Goal: Information Seeking & Learning: Find specific page/section

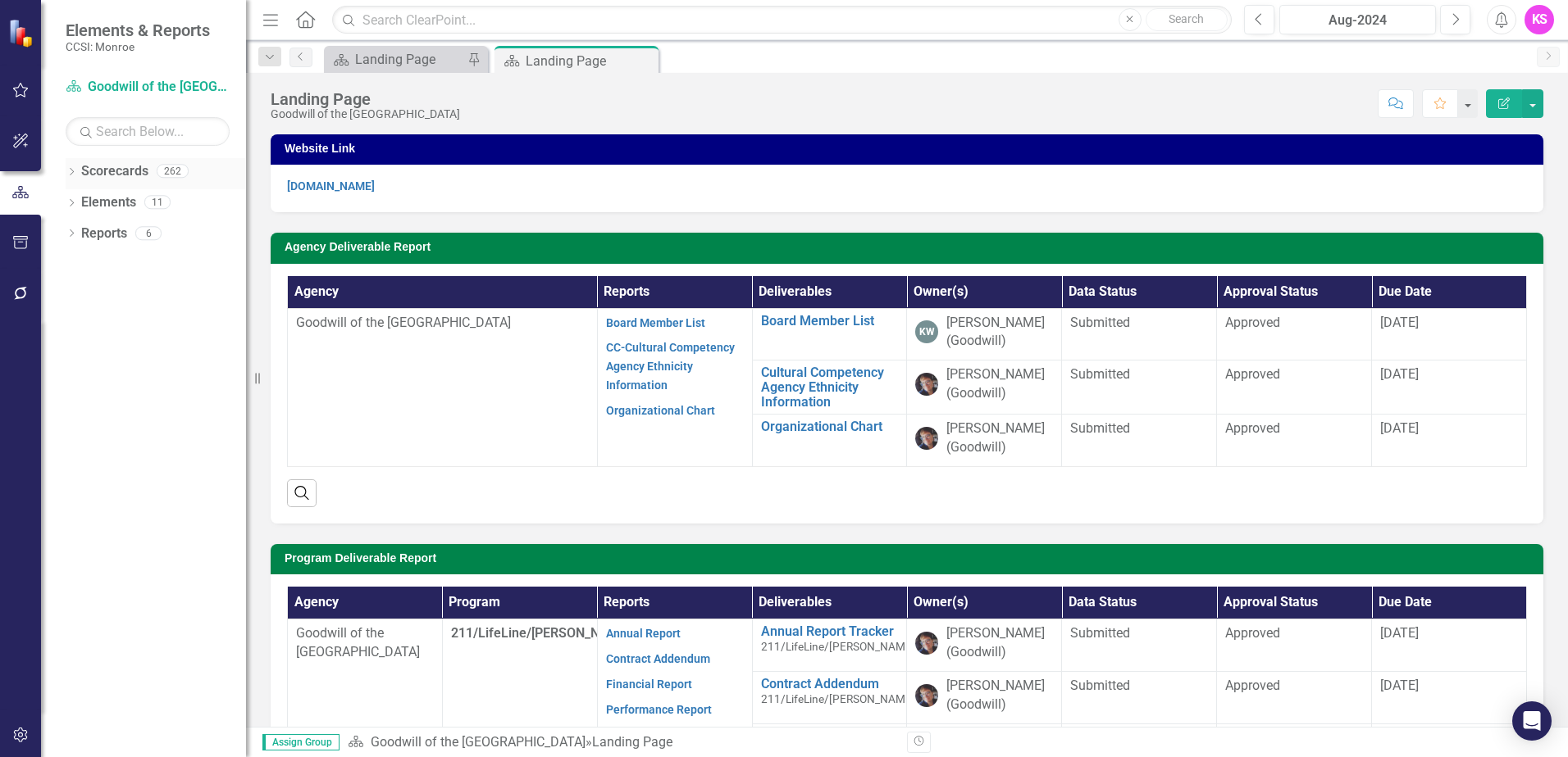
click at [71, 170] on icon "Dropdown" at bounding box center [71, 173] width 11 height 9
click at [81, 204] on icon at bounding box center [80, 201] width 4 height 8
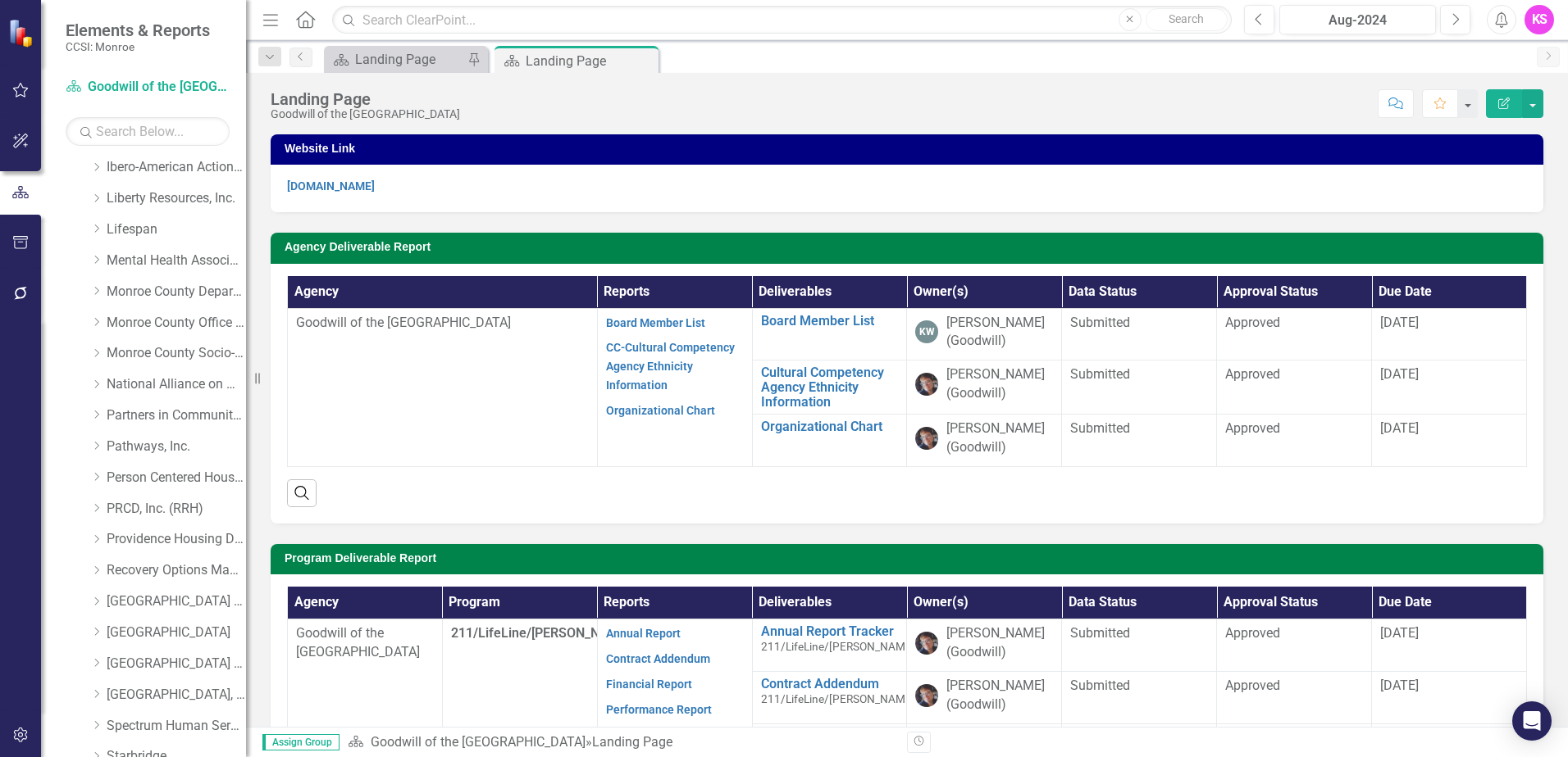
scroll to position [573, 0]
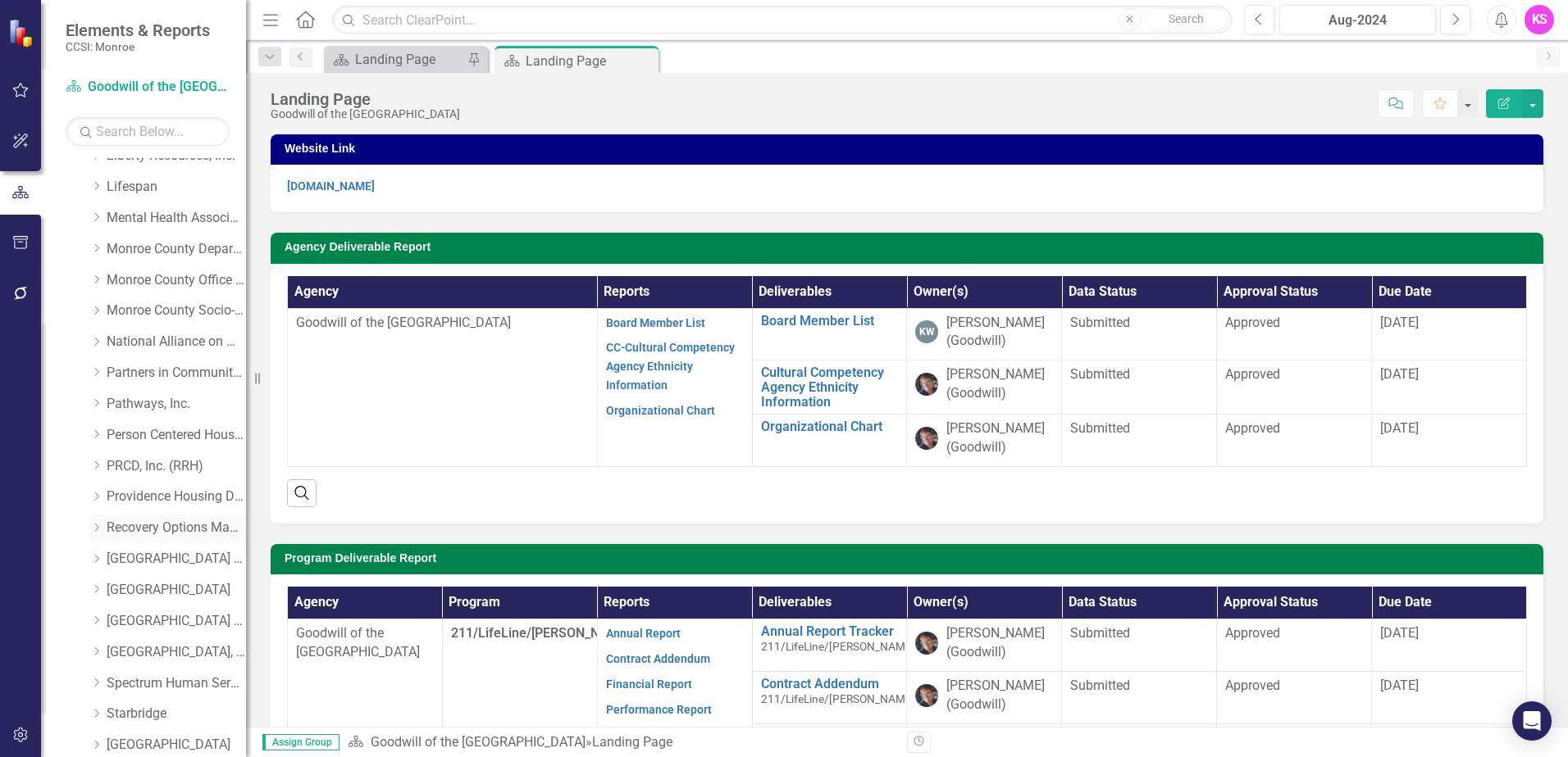
click at [98, 528] on icon at bounding box center [97, 527] width 4 height 8
click at [177, 522] on link "Recovery Options Made Easy" at bounding box center [176, 528] width 139 height 19
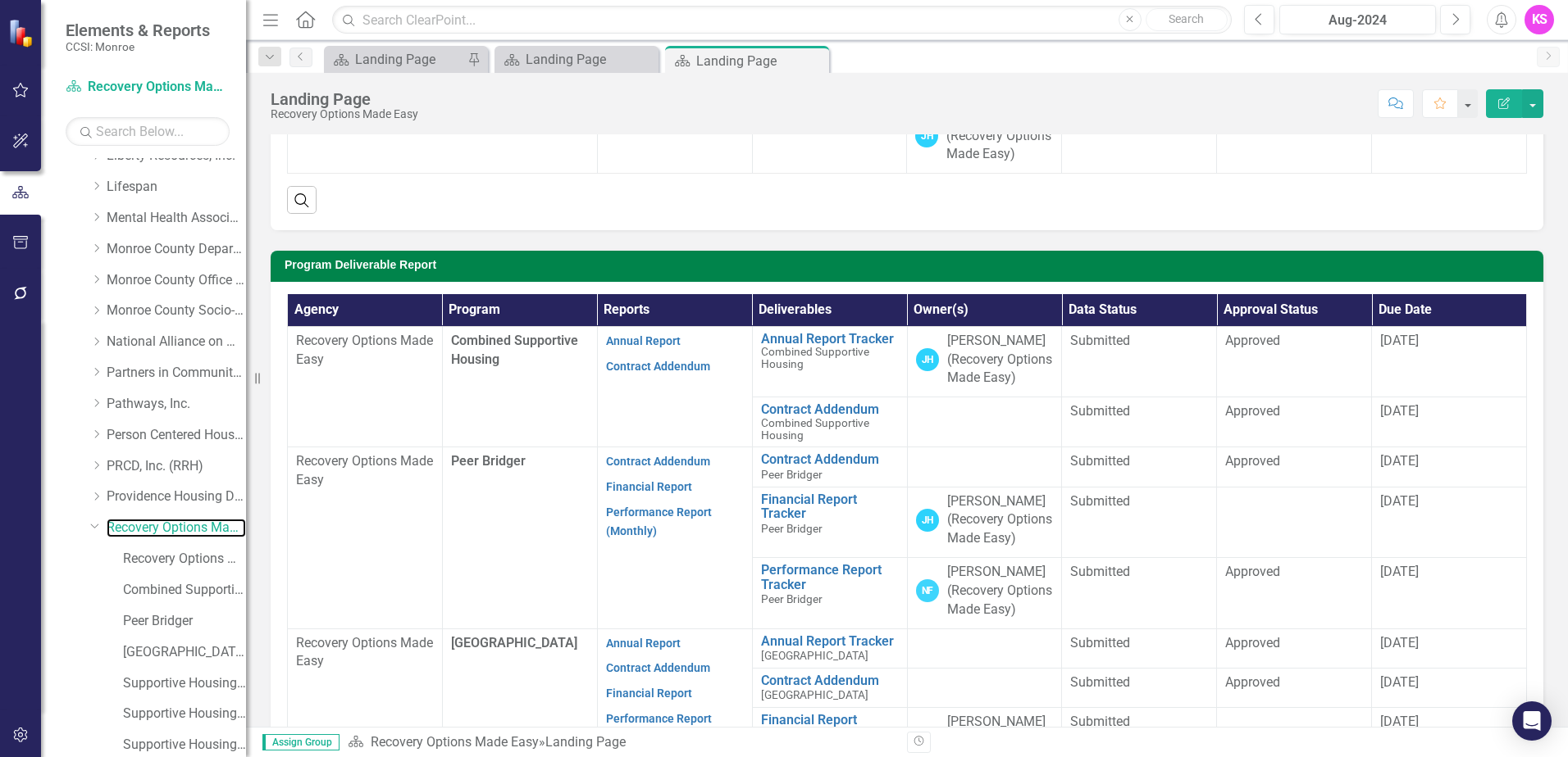
scroll to position [410, 0]
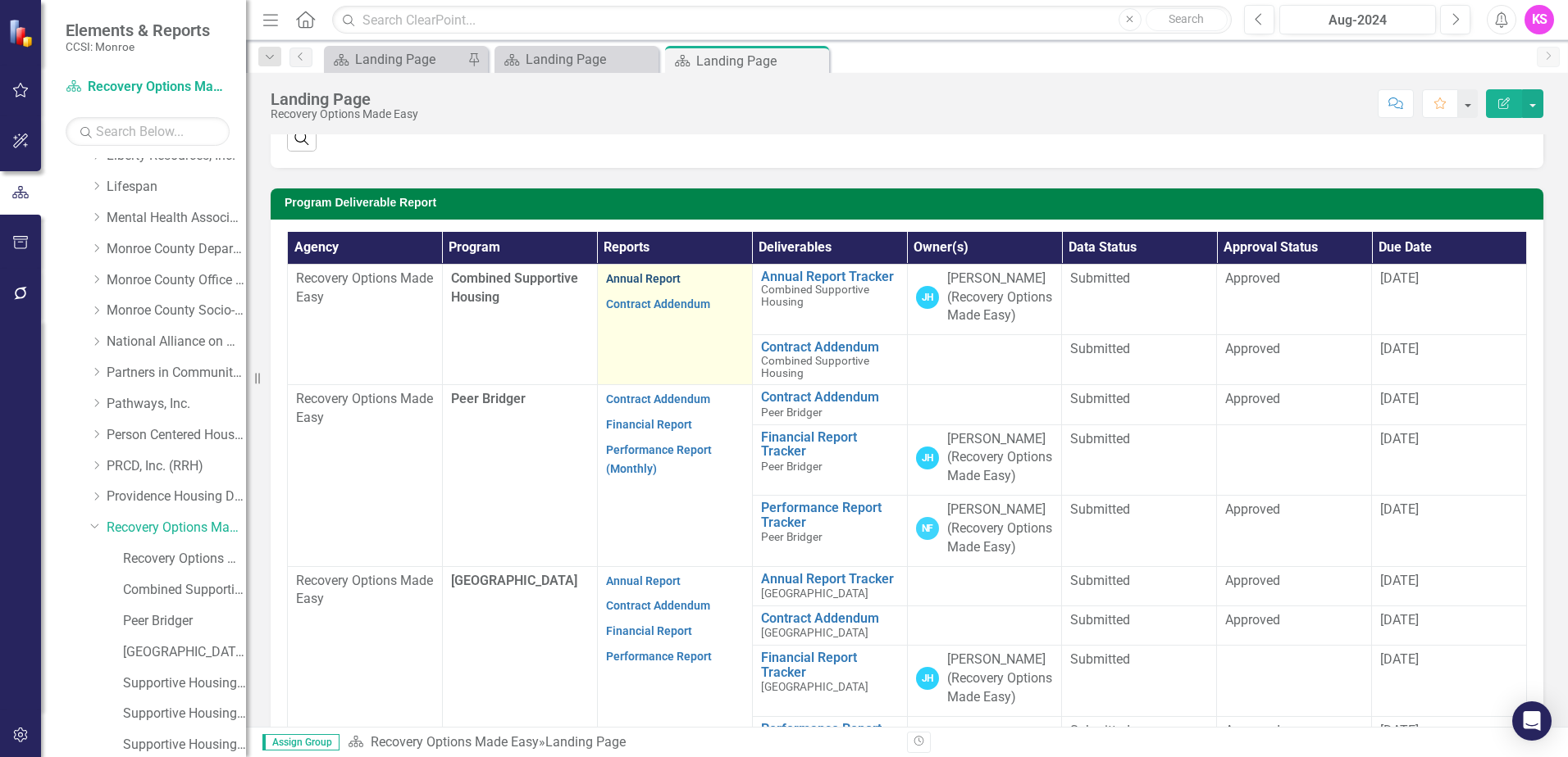
click at [647, 285] on link "Annual Report" at bounding box center [643, 278] width 75 height 13
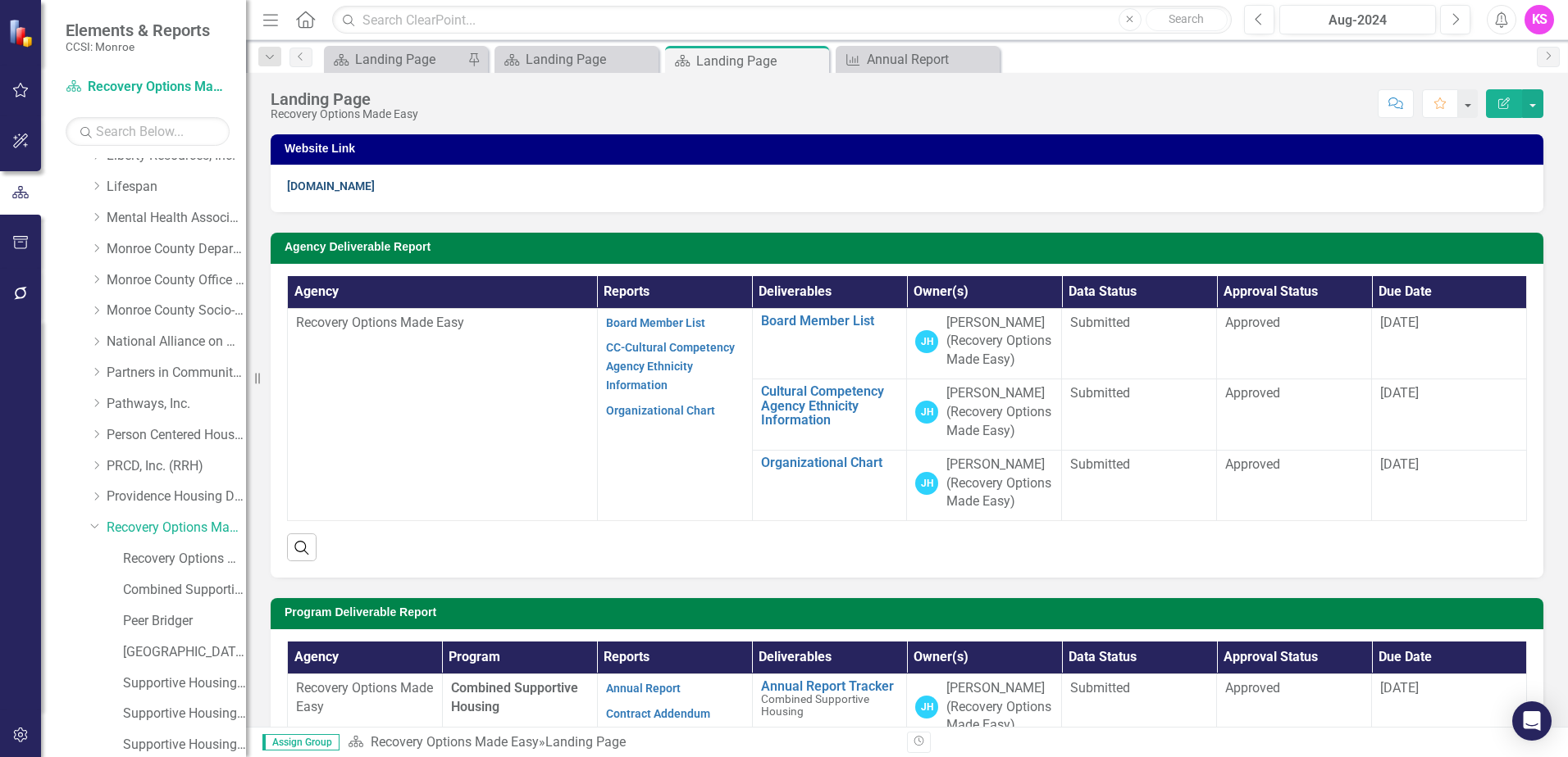
click at [333, 188] on link "[DOMAIN_NAME]" at bounding box center [331, 185] width 88 height 13
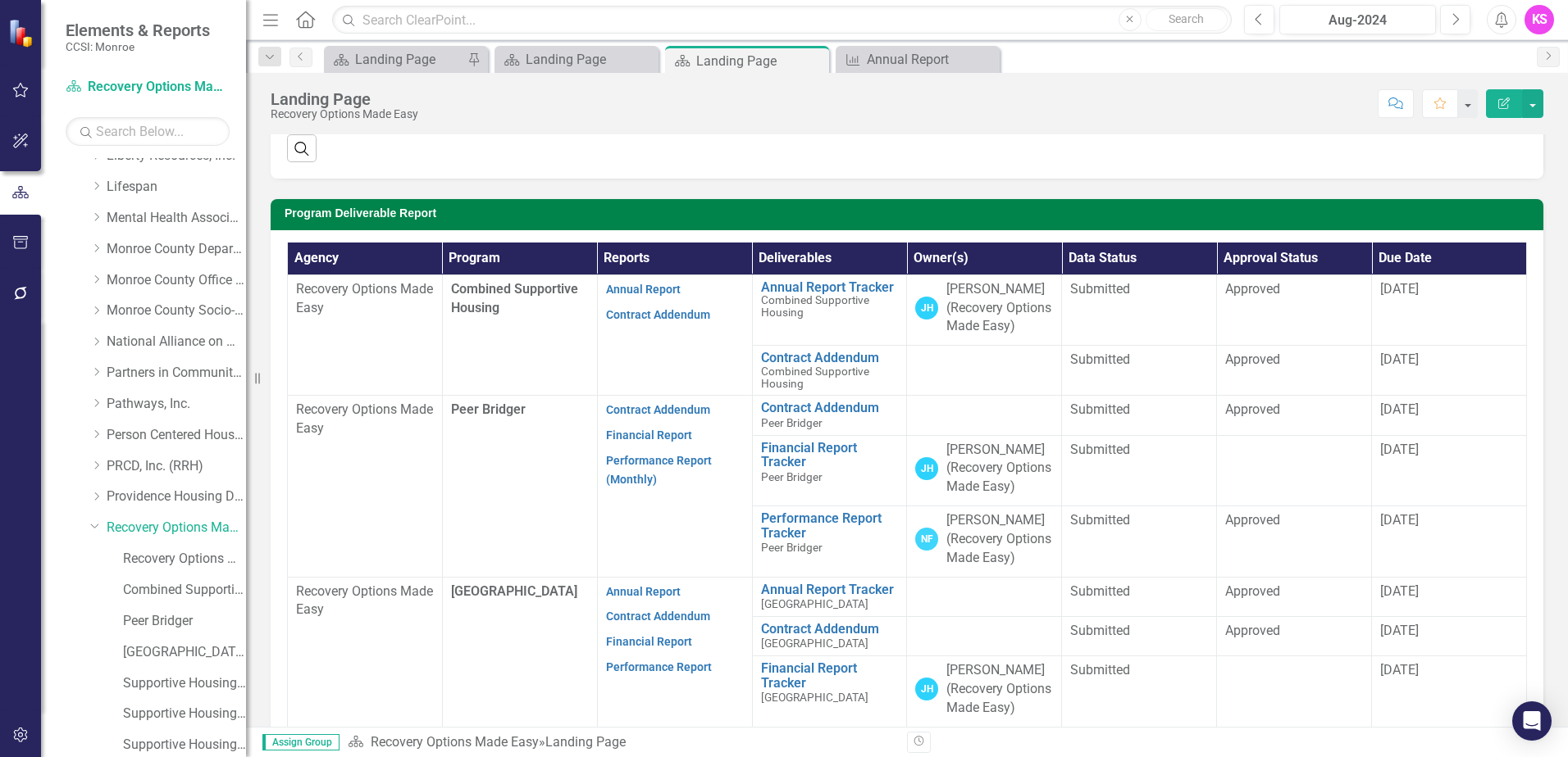
scroll to position [492, 0]
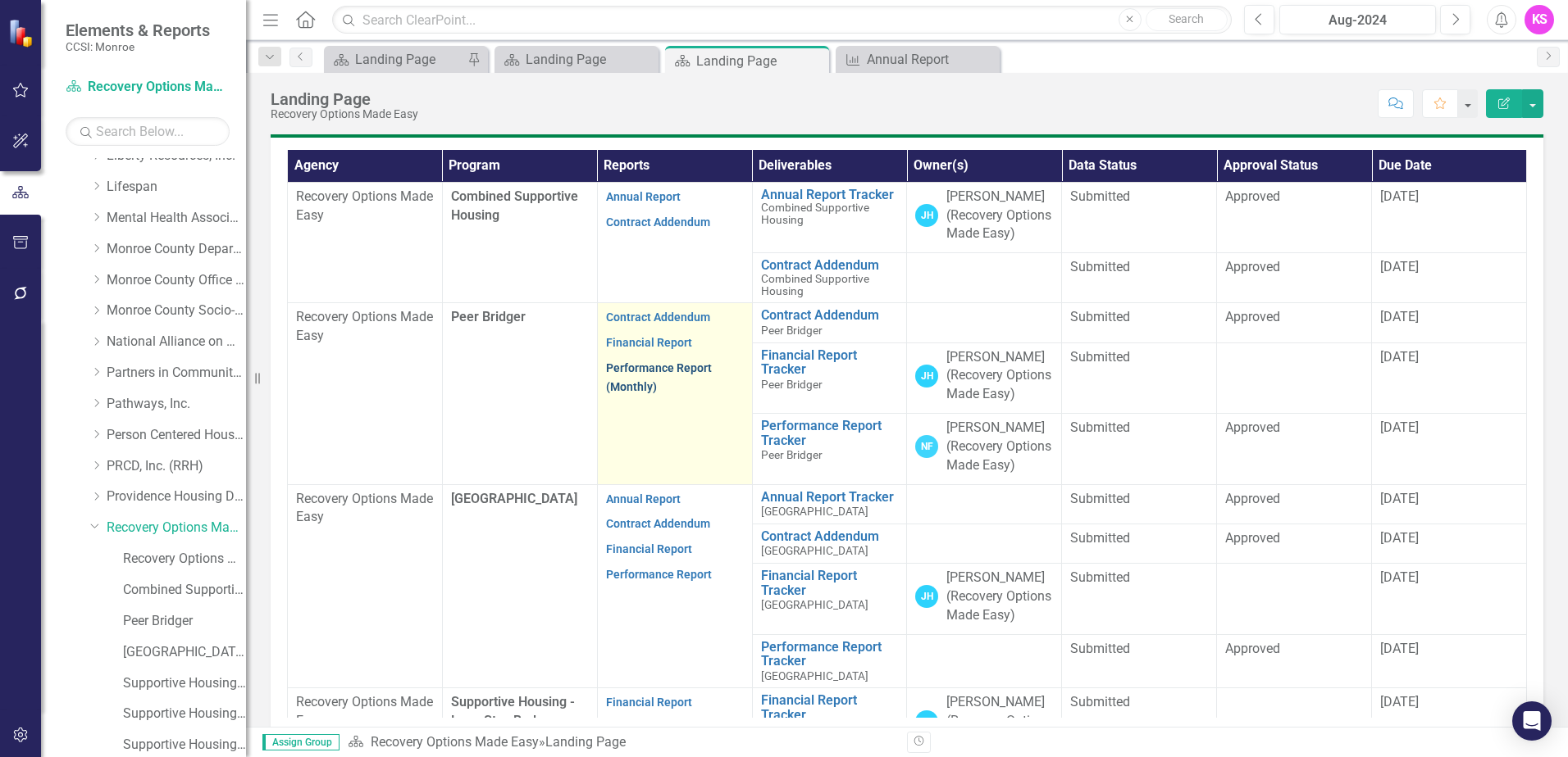
click at [629, 393] on link "Performance Report (Monthly)" at bounding box center [659, 377] width 106 height 32
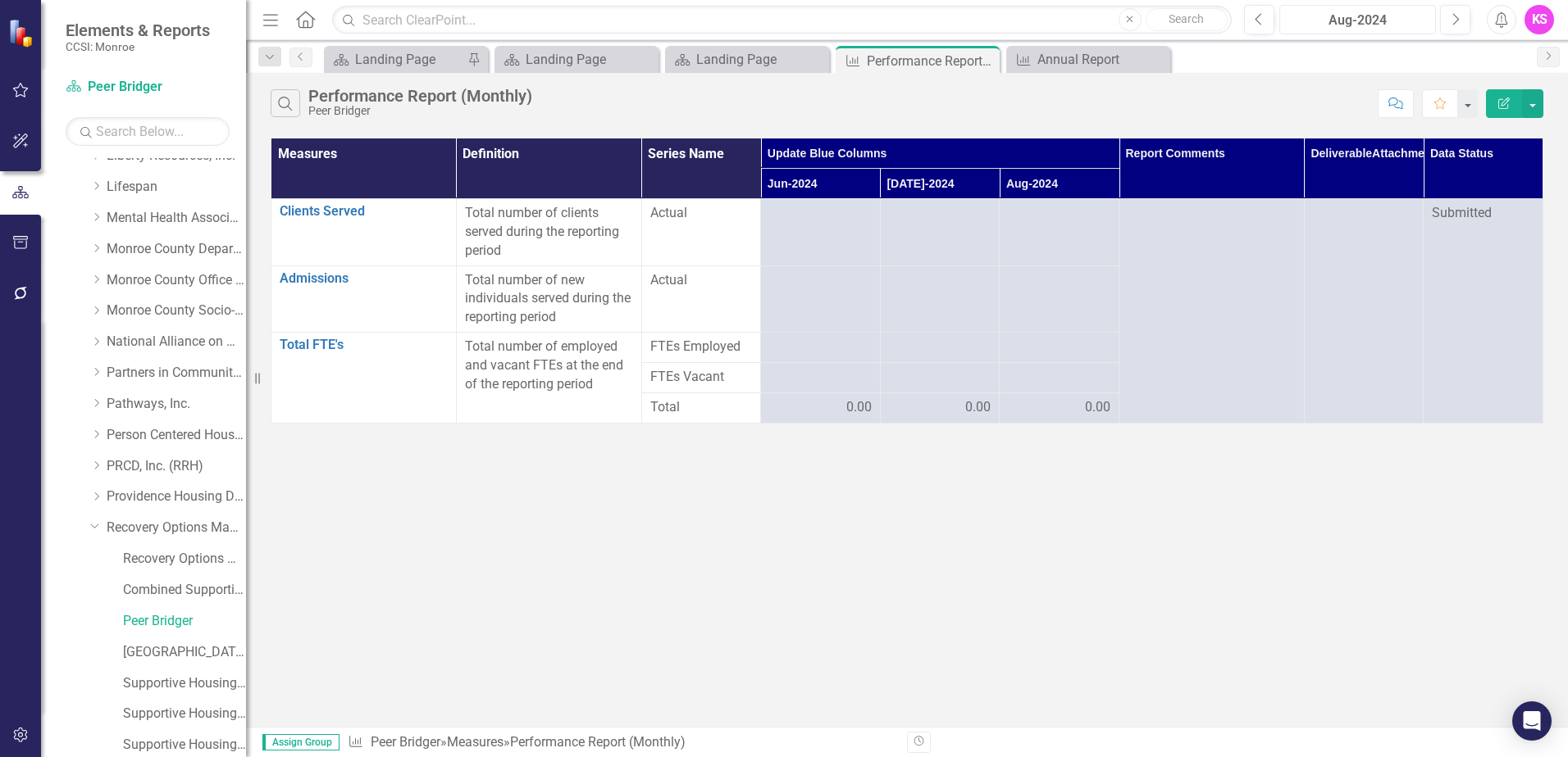
click at [1330, 22] on div "Aug-2024" at bounding box center [1357, 20] width 145 height 20
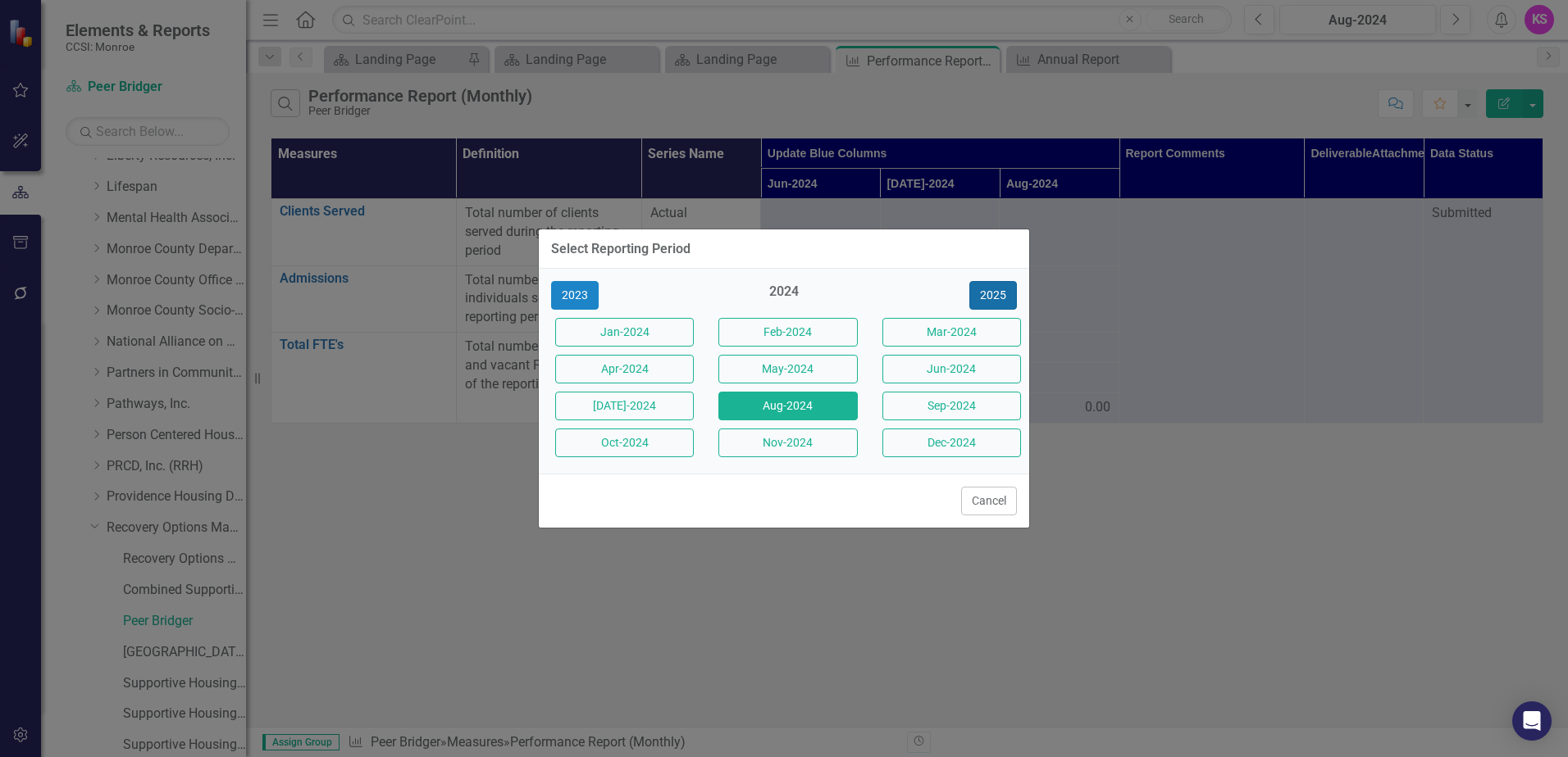
click at [987, 295] on button "2025" at bounding box center [993, 295] width 48 height 29
click at [946, 408] on button "Sep-2025" at bounding box center [952, 405] width 138 height 29
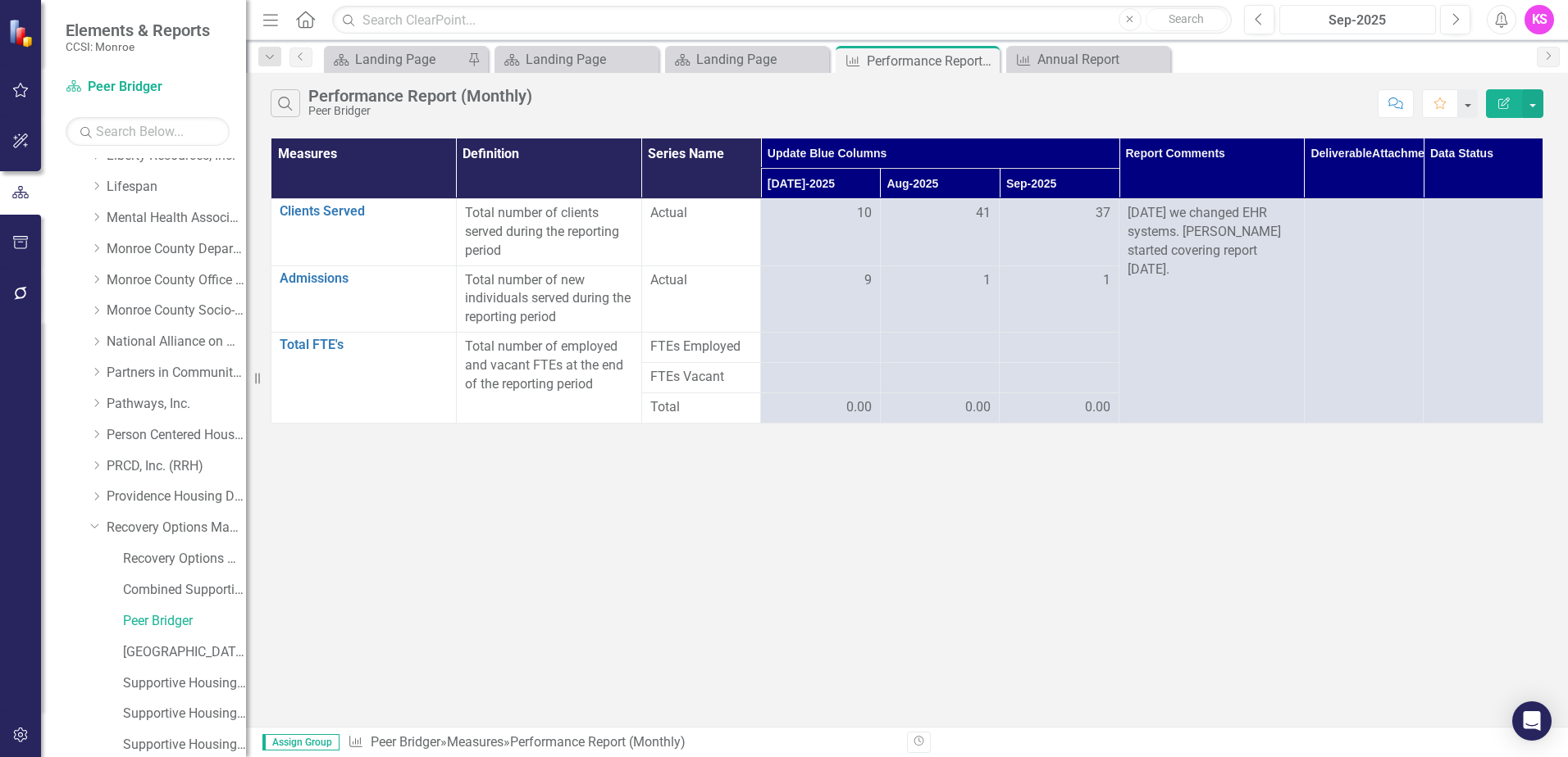
click at [1327, 21] on div "Sep-2025" at bounding box center [1357, 20] width 145 height 20
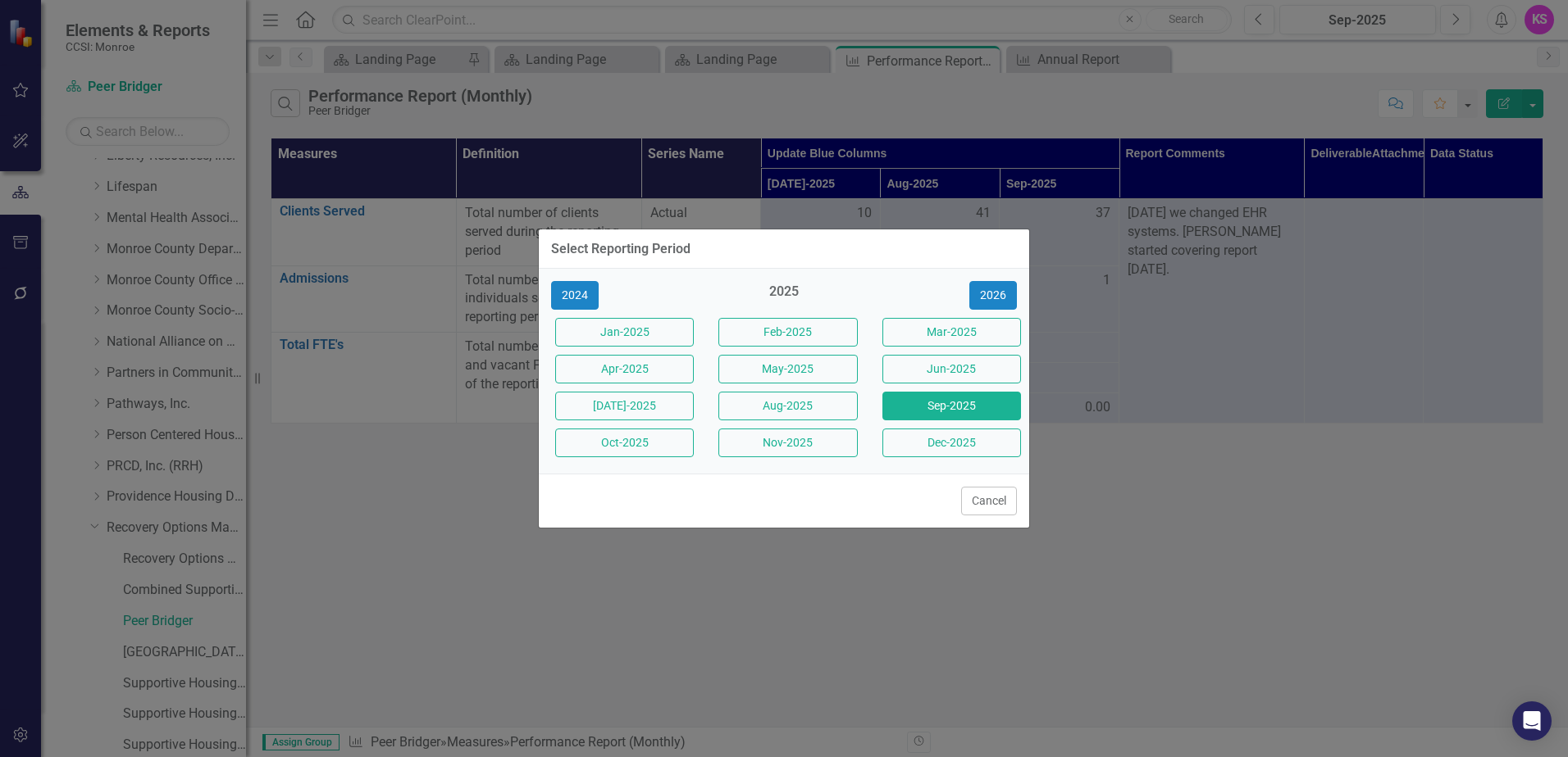
click at [1343, 662] on div "Select Reporting Period 2024 2025 [DATE]-2025 Feb-2025 Mar-2025 Apr-2025 May-20…" at bounding box center [784, 378] width 1568 height 757
click at [1000, 496] on button "Cancel" at bounding box center [989, 501] width 56 height 29
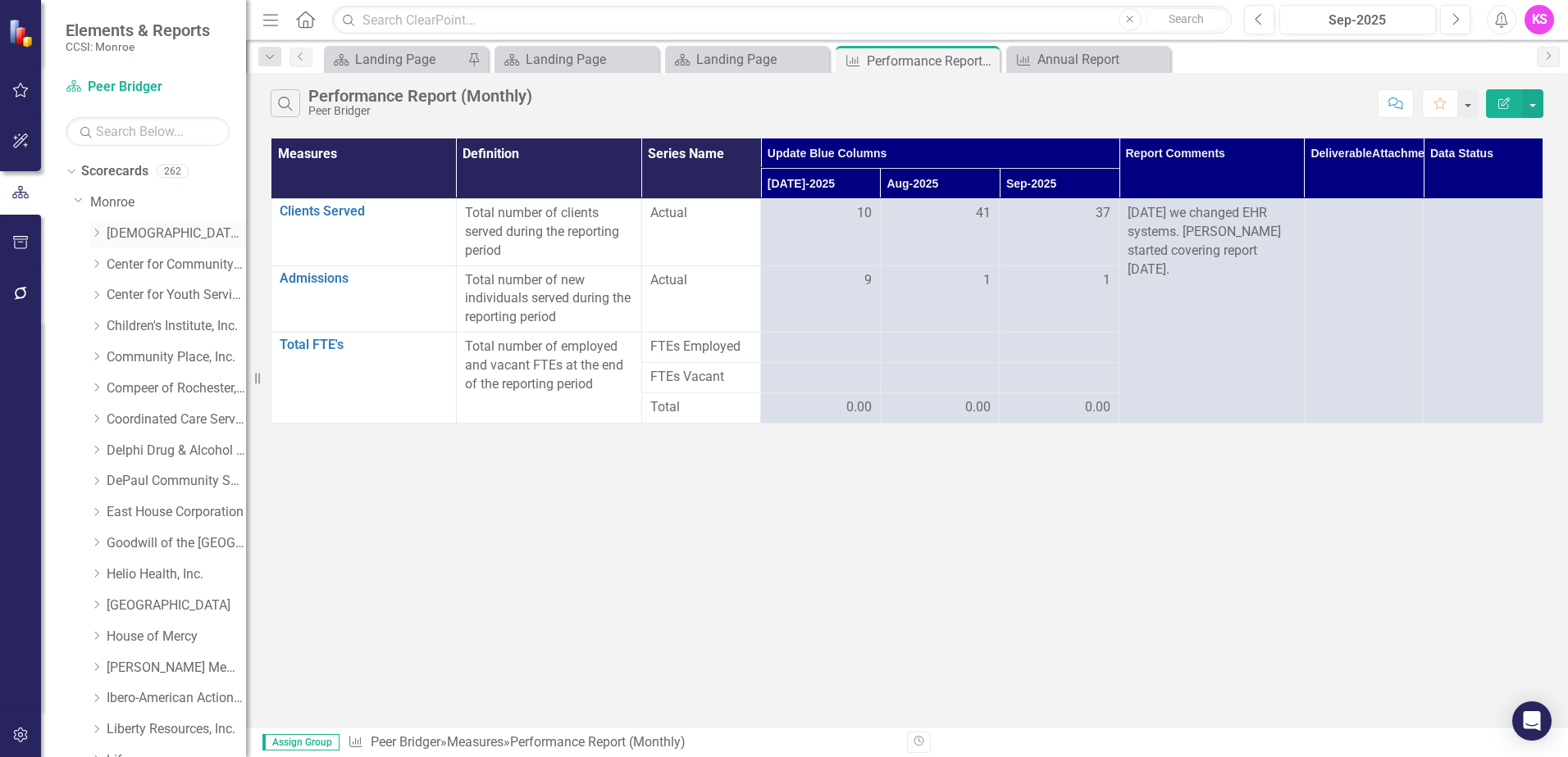
click at [96, 234] on icon "Dropdown" at bounding box center [97, 232] width 12 height 10
click at [138, 233] on link "[DEMOGRAPHIC_DATA] Charities Family & Community Services" at bounding box center [176, 234] width 139 height 19
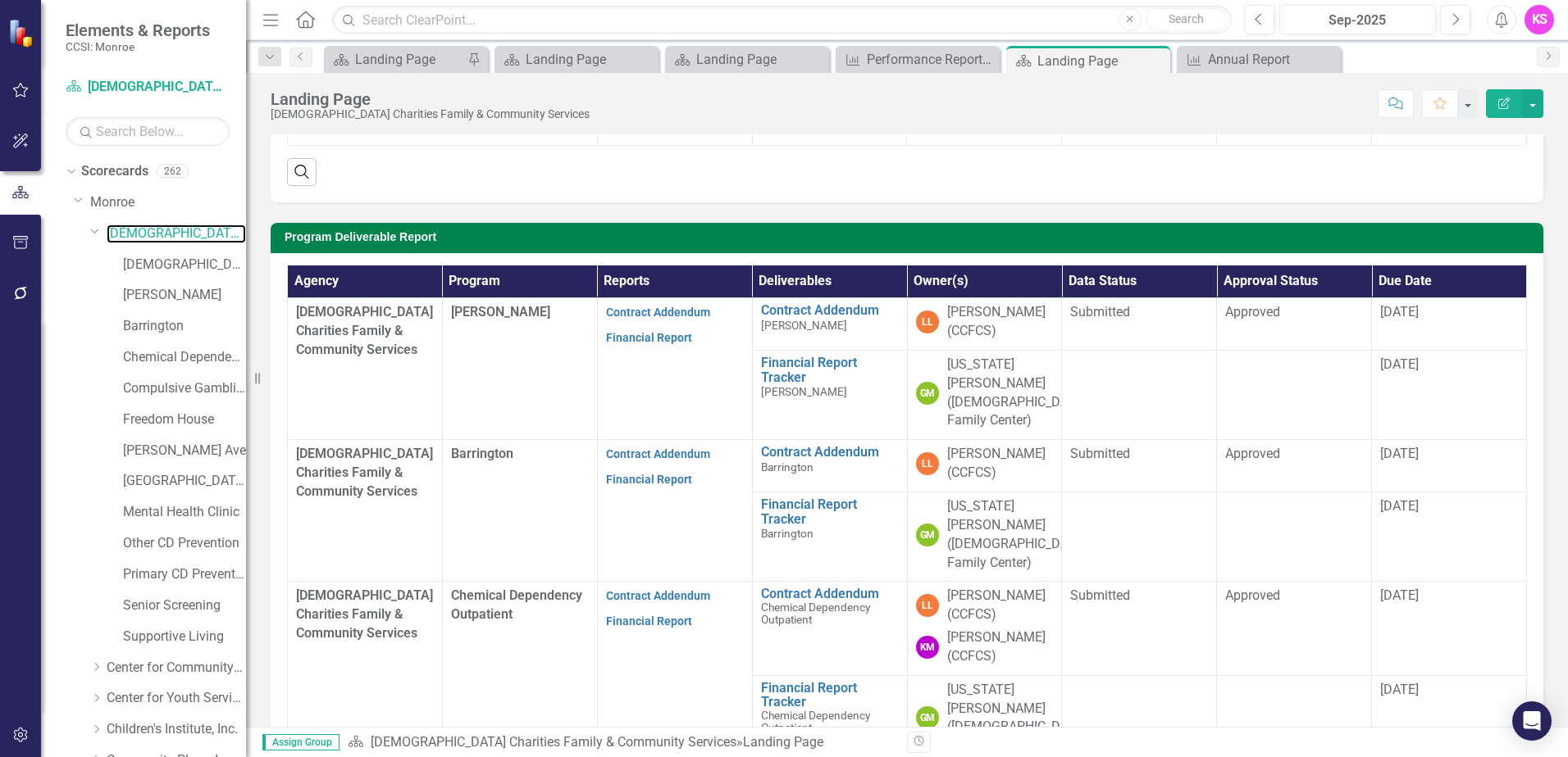
scroll to position [328, 0]
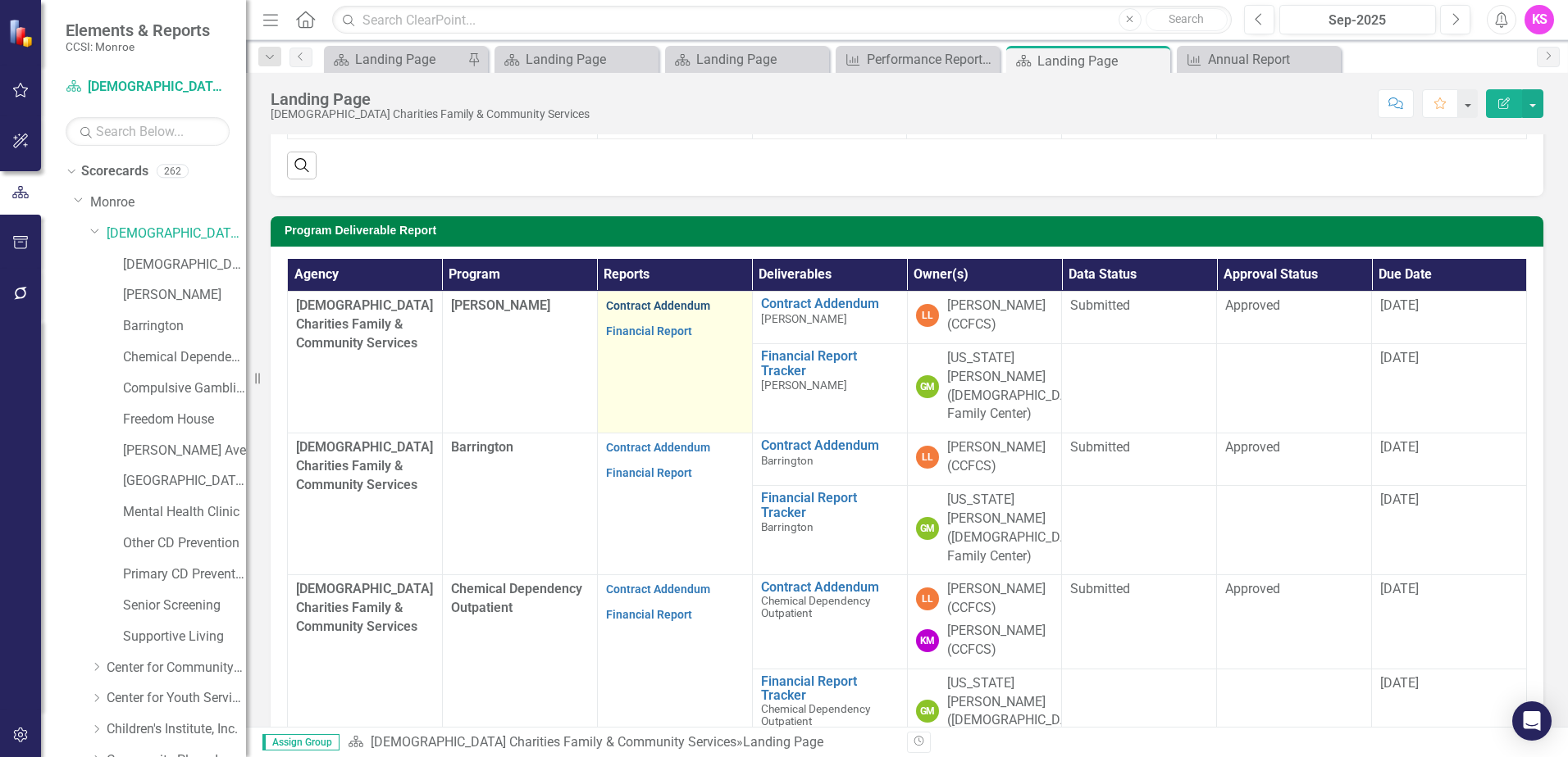
click at [656, 309] on link "Contract Addendum" at bounding box center [658, 305] width 104 height 13
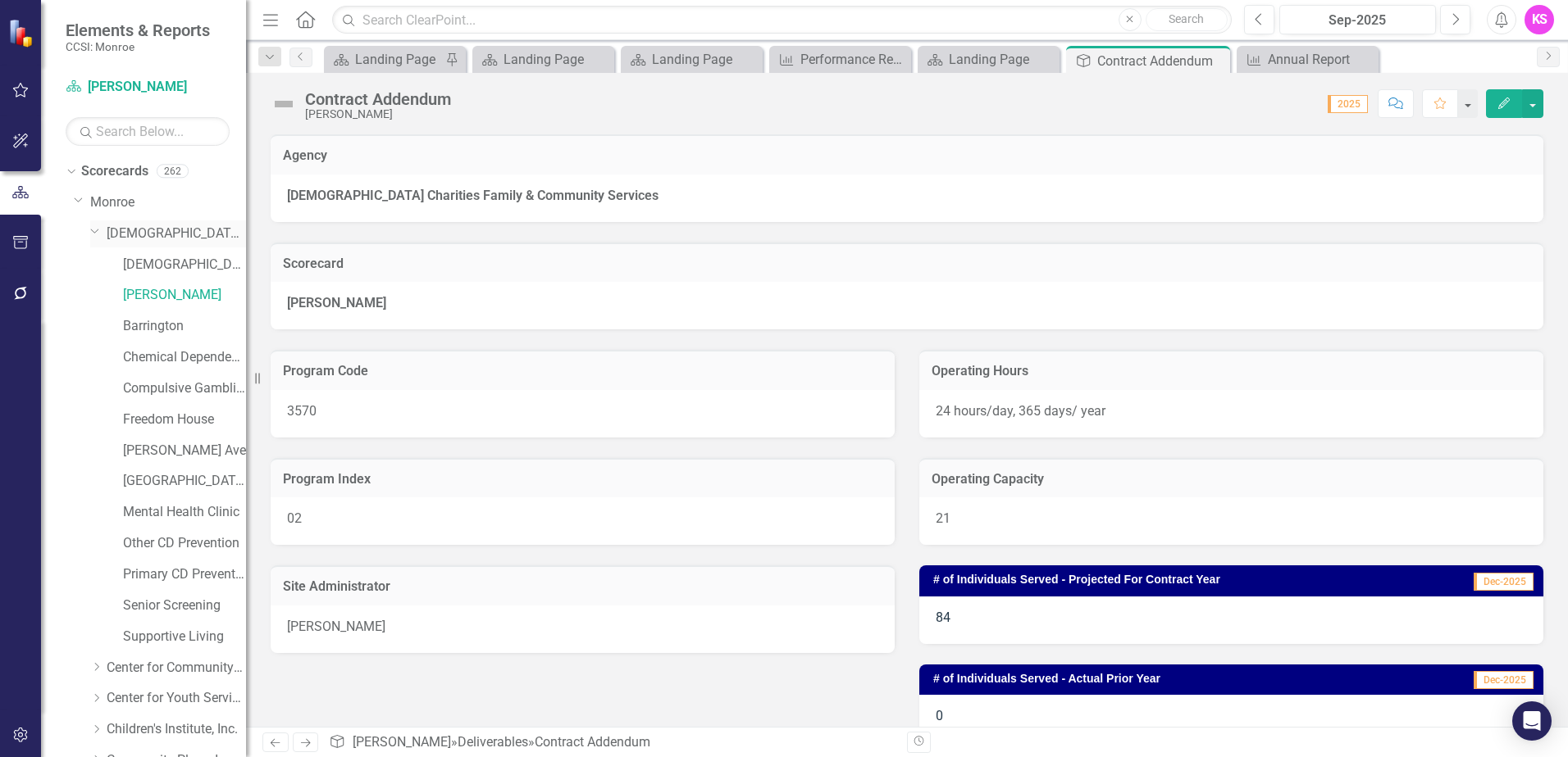
click at [166, 228] on link "[DEMOGRAPHIC_DATA] Charities Family & Community Services" at bounding box center [176, 234] width 139 height 19
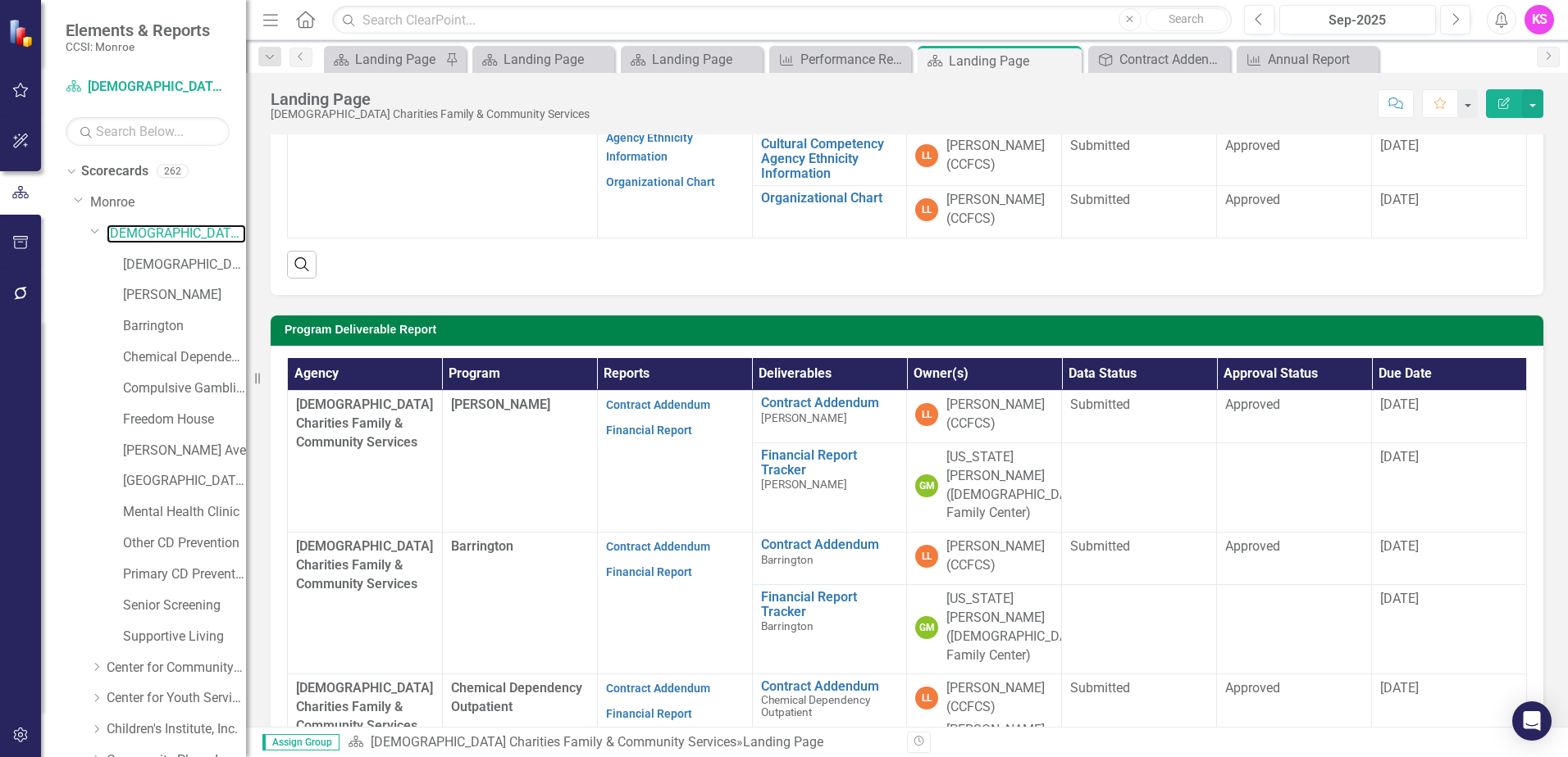
scroll to position [328, 0]
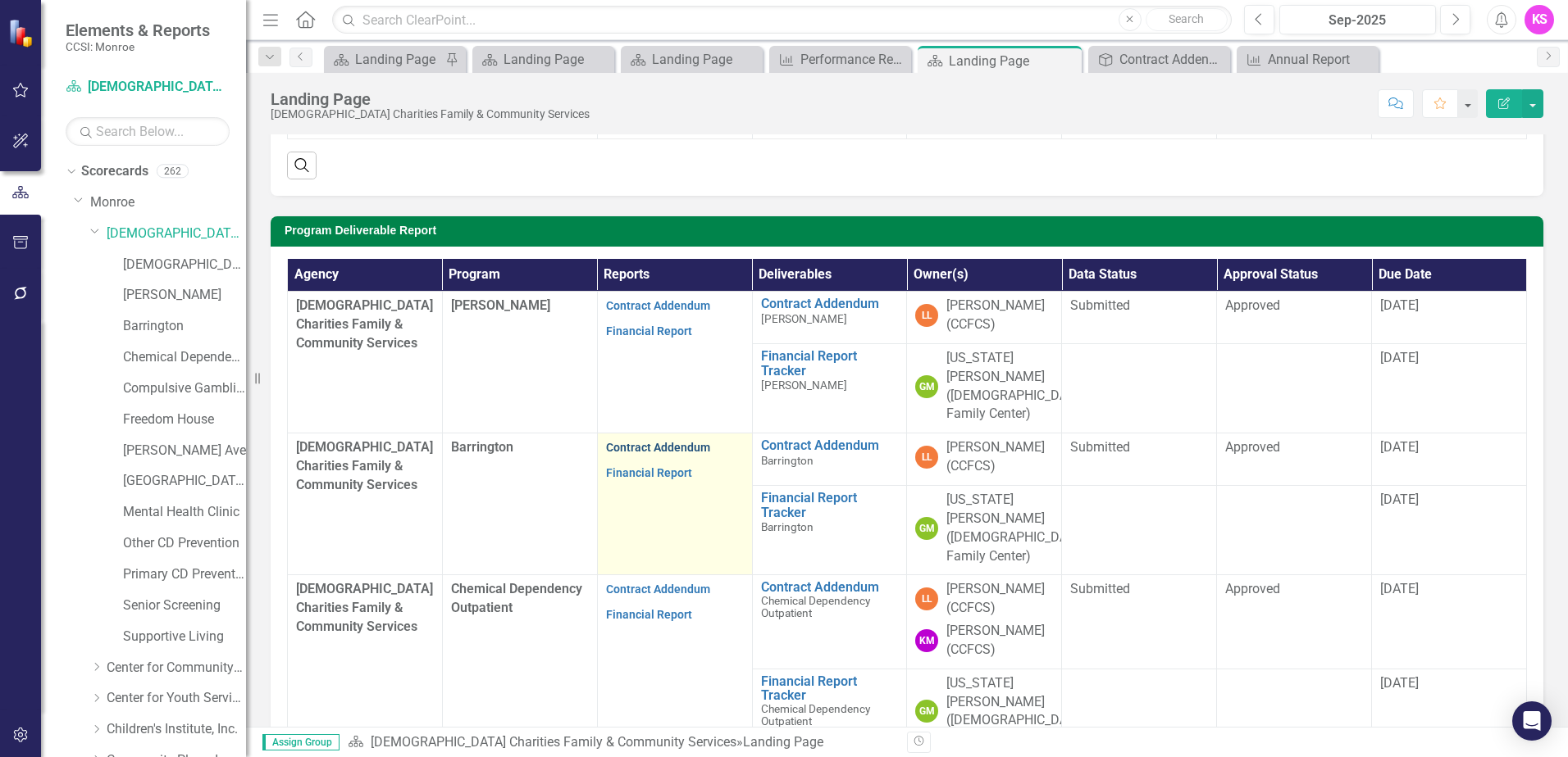
click at [643, 441] on link "Contract Addendum" at bounding box center [658, 447] width 104 height 13
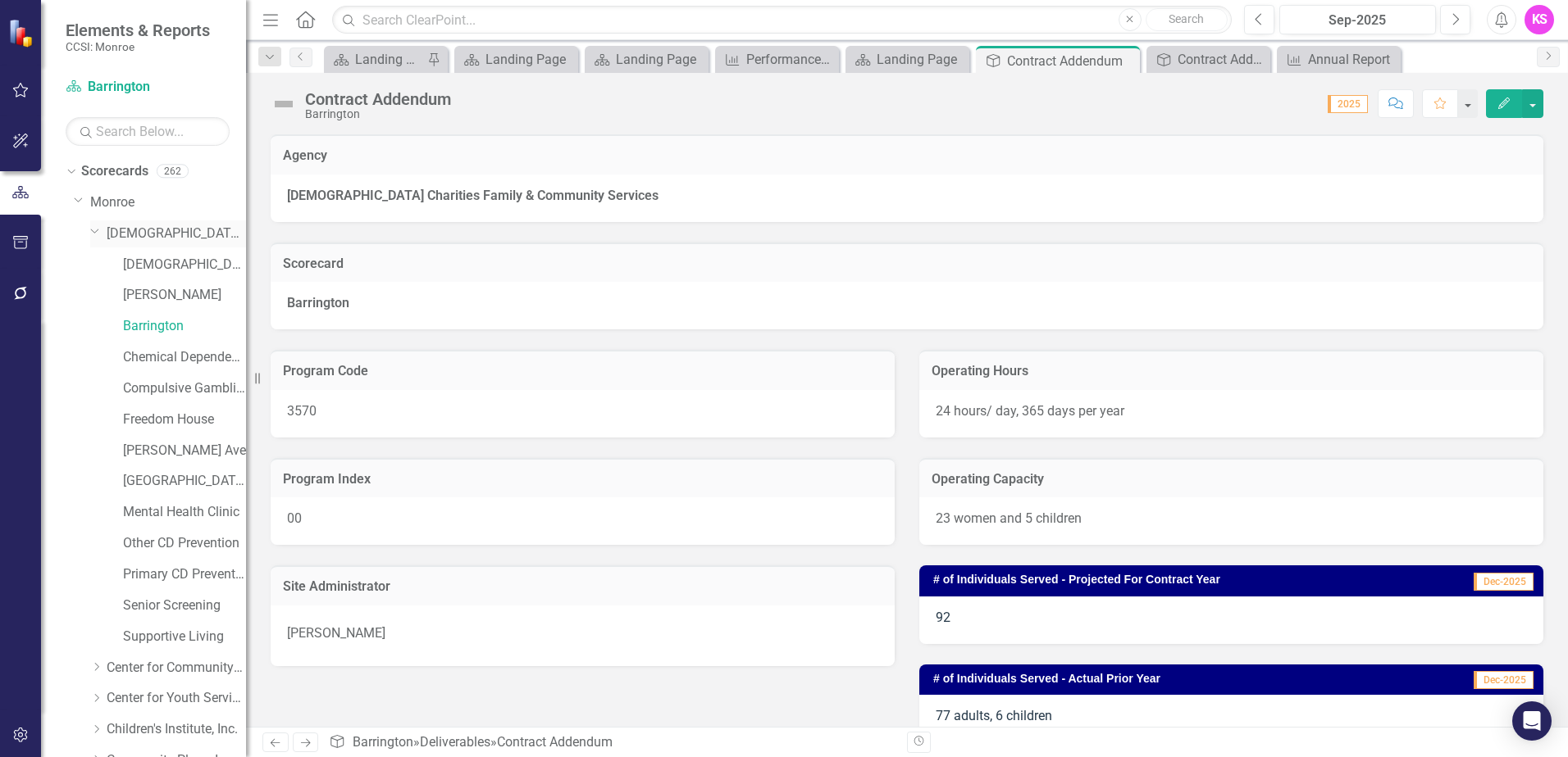
click at [132, 233] on link "[DEMOGRAPHIC_DATA] Charities Family & Community Services" at bounding box center [176, 234] width 139 height 19
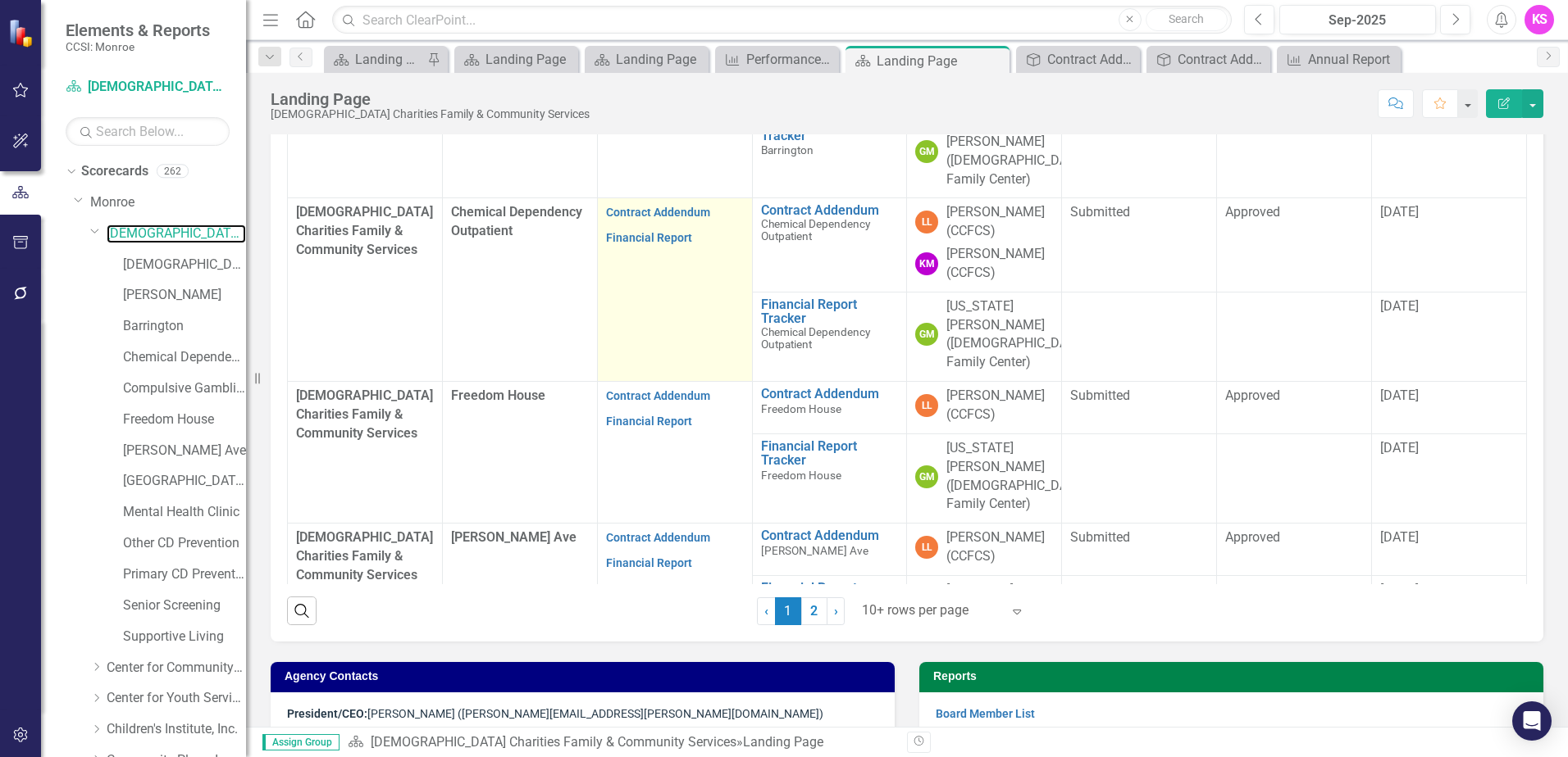
scroll to position [573, 0]
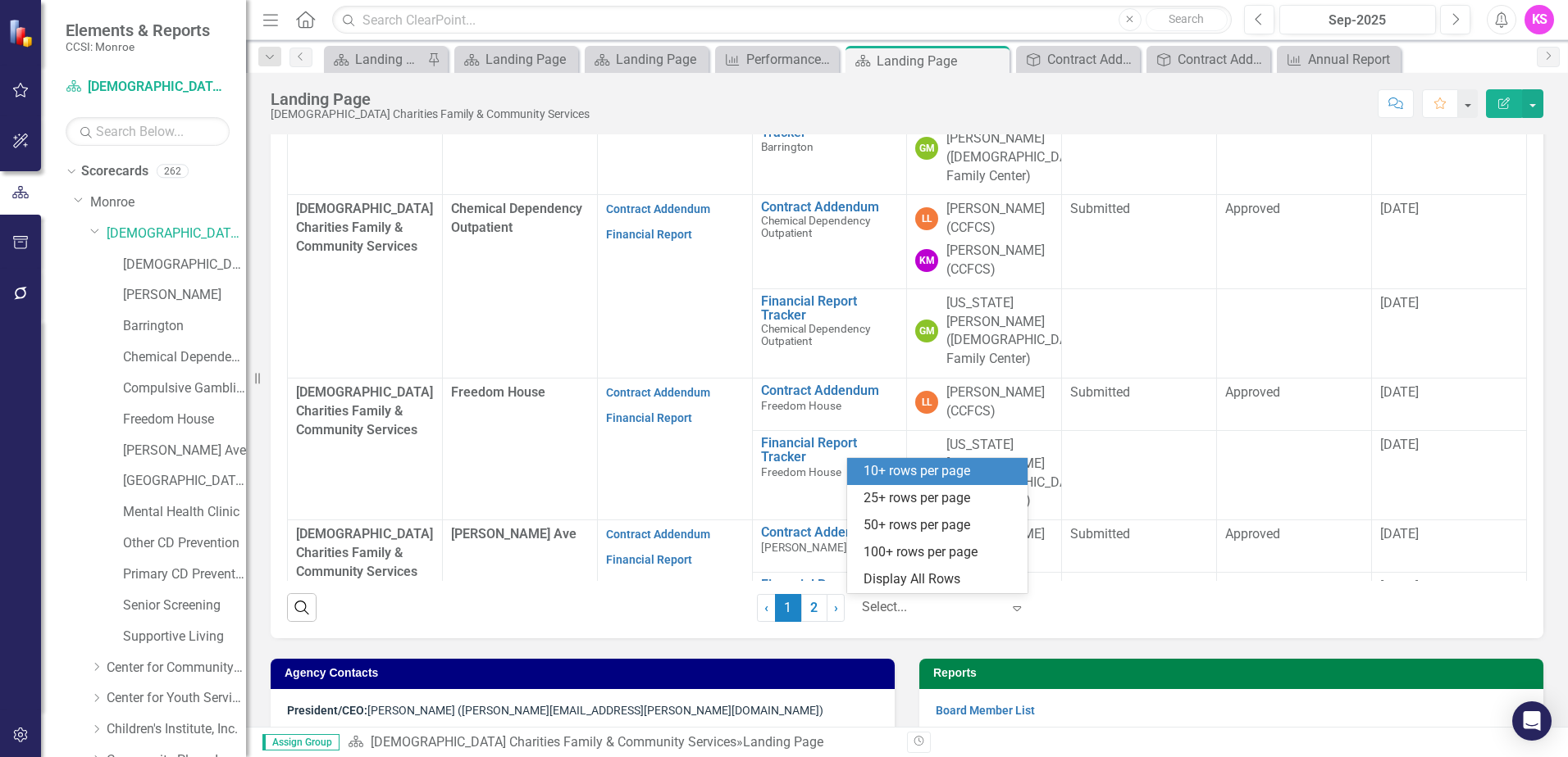
click at [1011, 608] on icon "Expand" at bounding box center [1017, 607] width 17 height 13
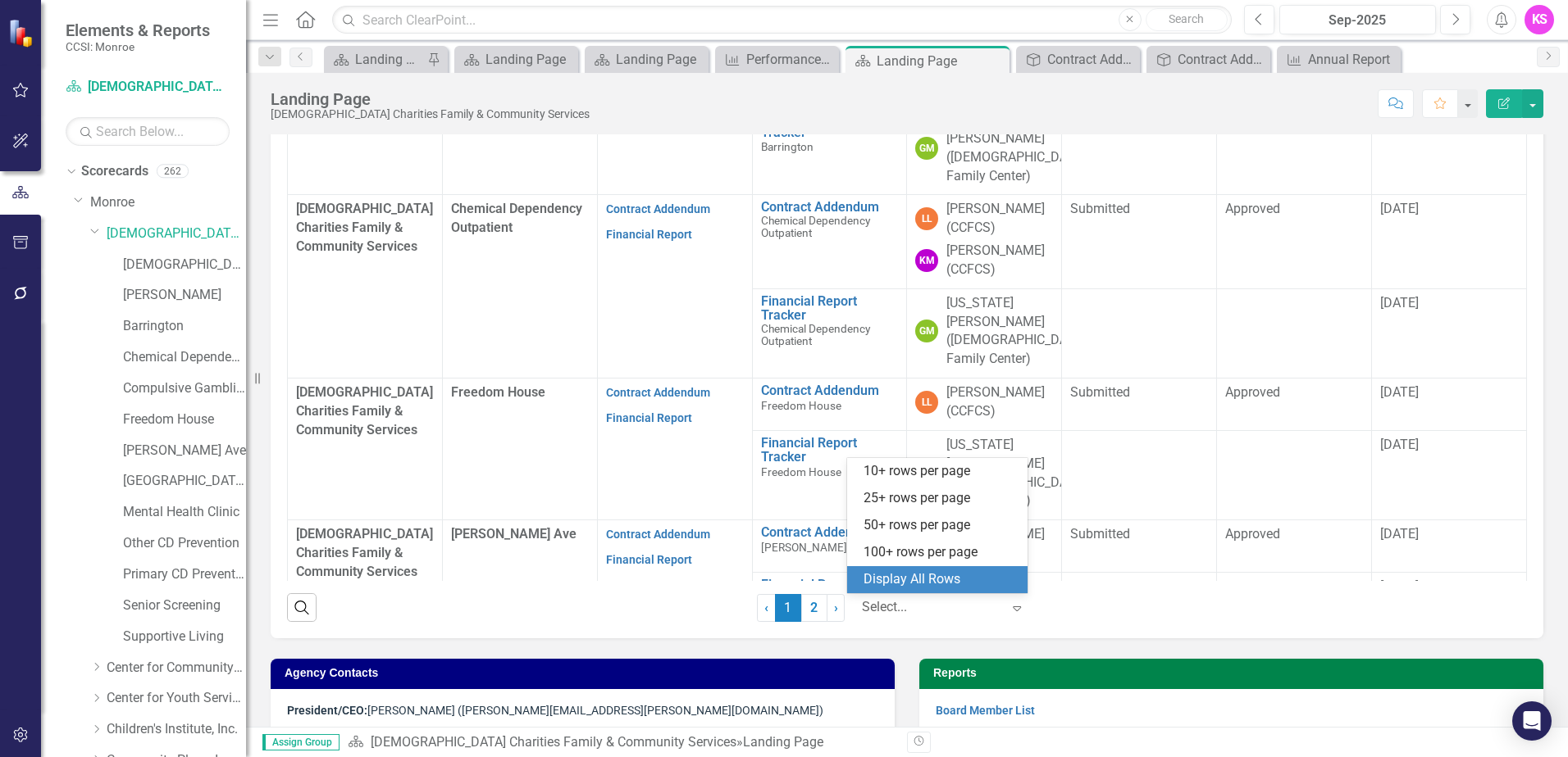
click at [925, 583] on div "Display All Rows" at bounding box center [940, 580] width 154 height 19
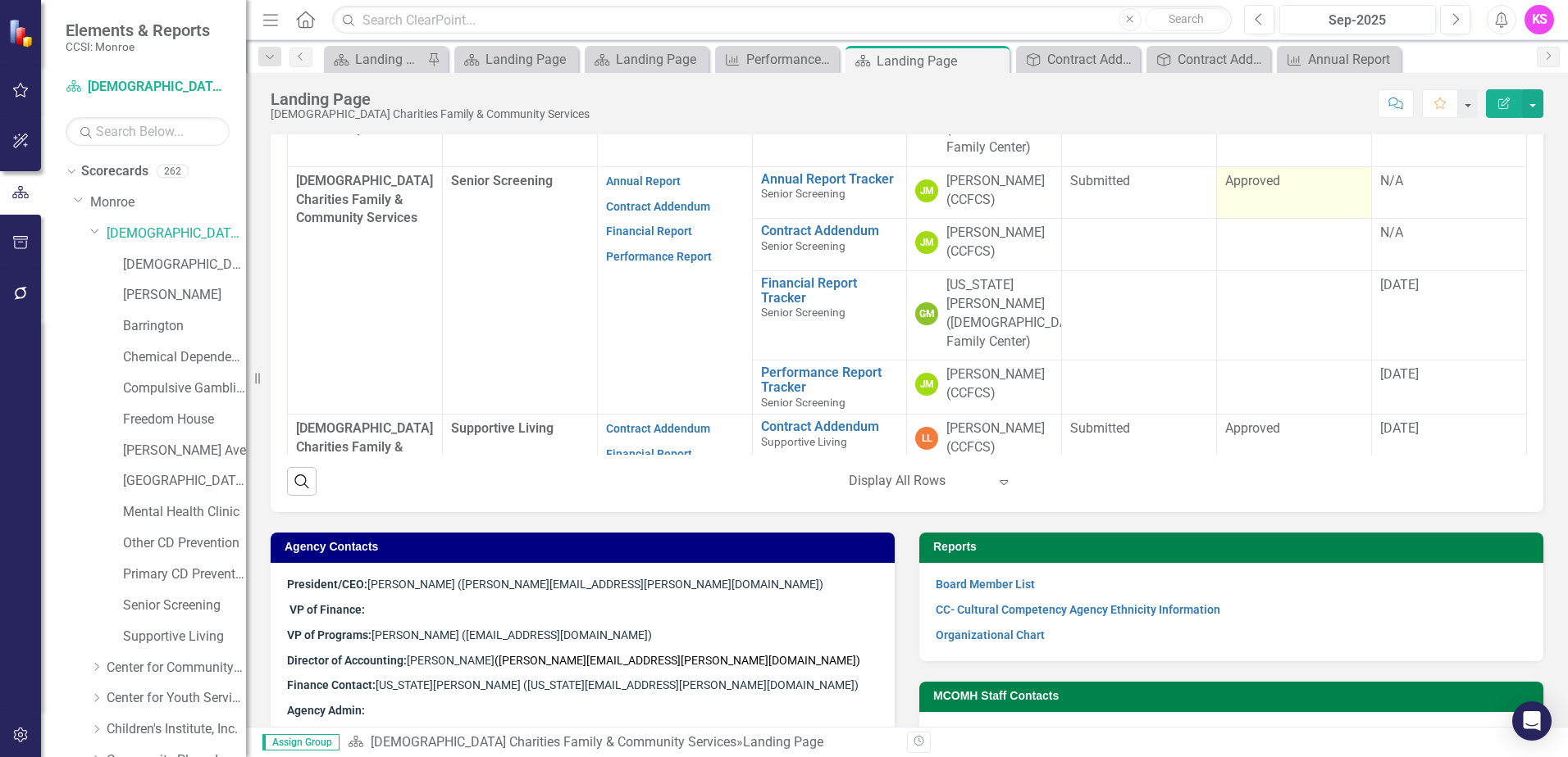
scroll to position [660, 0]
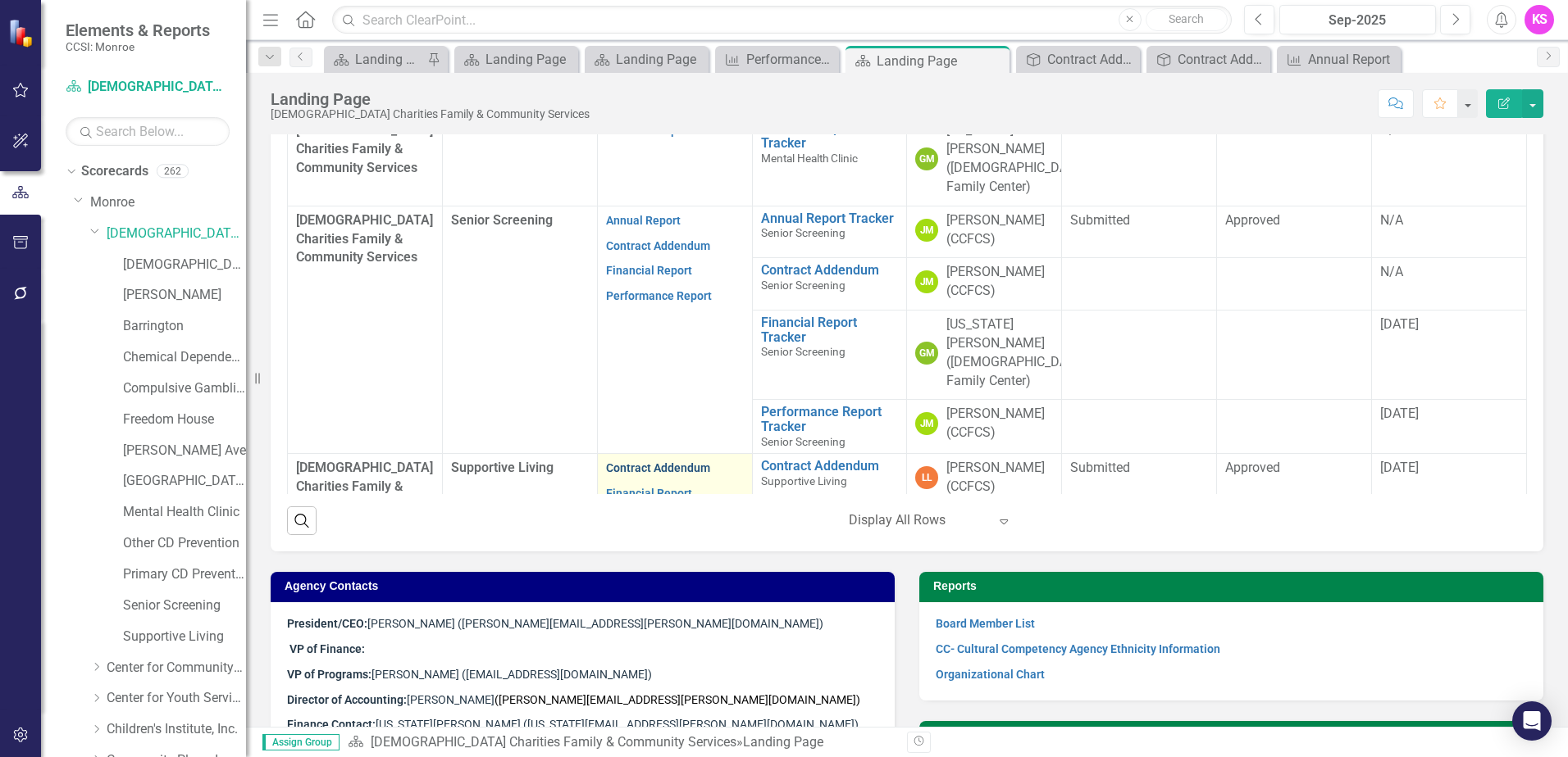
click at [652, 461] on link "Contract Addendum" at bounding box center [658, 467] width 104 height 13
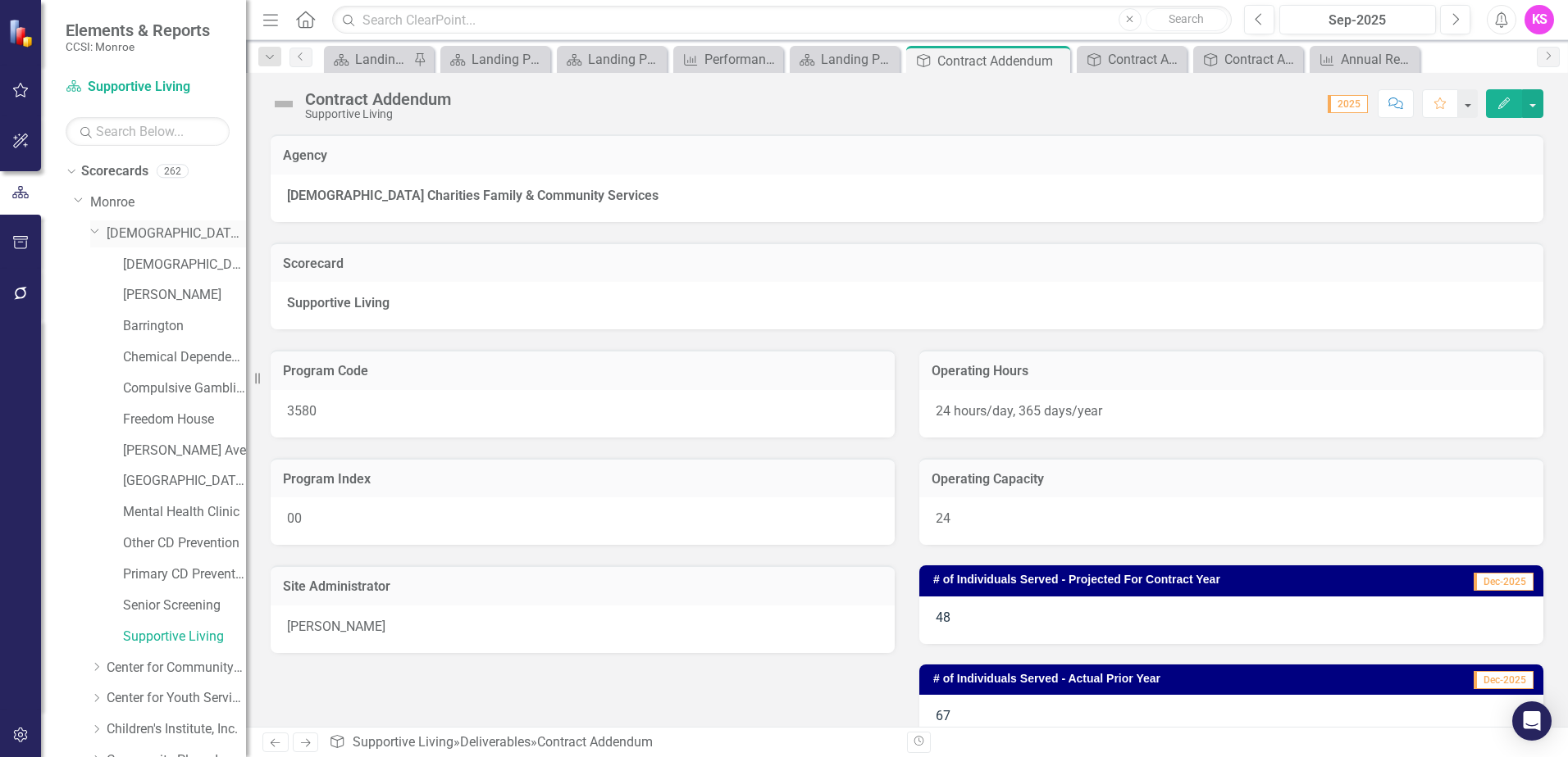
click at [153, 232] on link "[DEMOGRAPHIC_DATA] Charities Family & Community Services" at bounding box center [176, 234] width 139 height 19
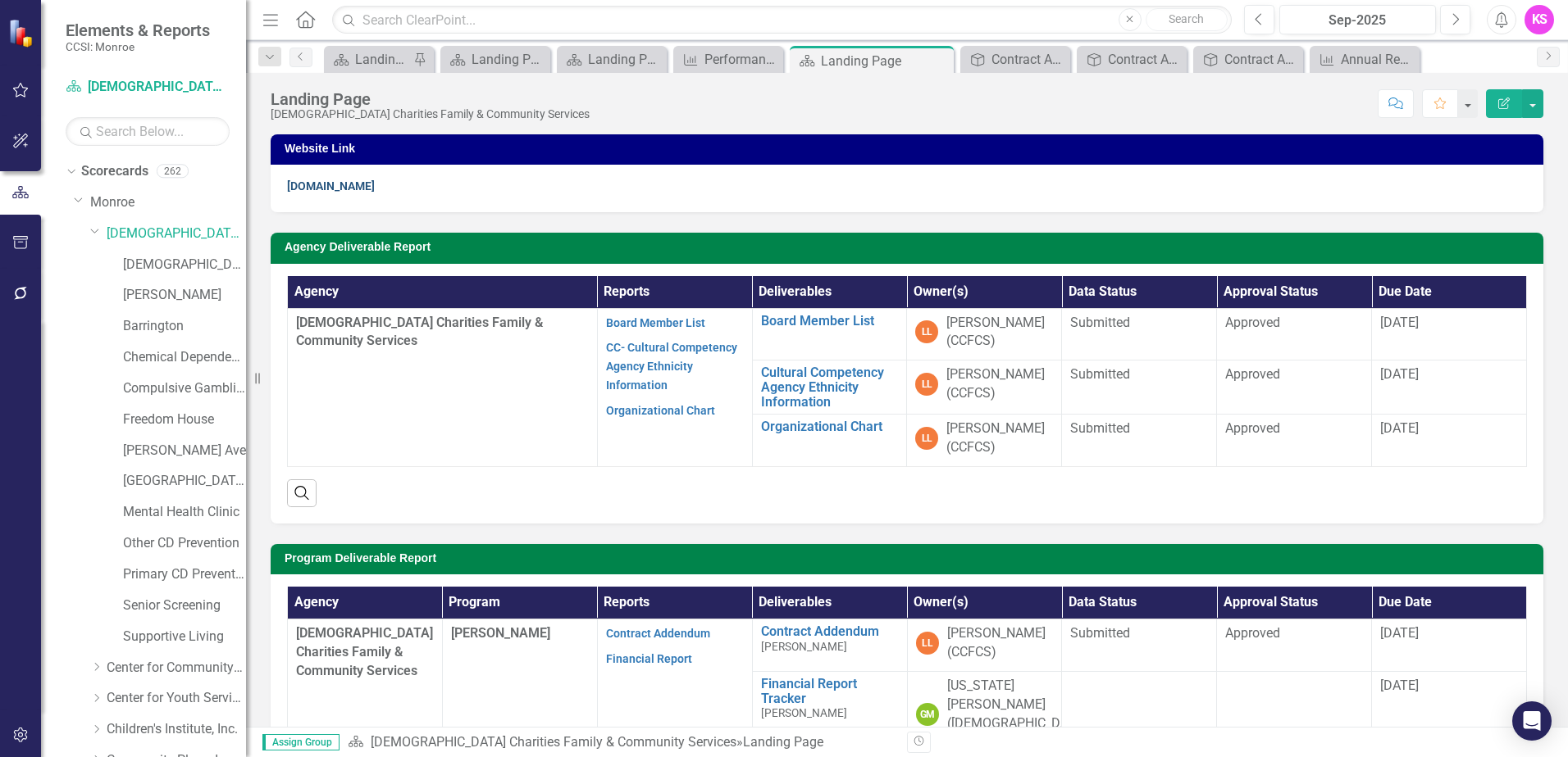
click at [324, 187] on link "[DOMAIN_NAME]" at bounding box center [331, 185] width 88 height 13
click at [332, 191] on link "[DOMAIN_NAME]" at bounding box center [331, 185] width 88 height 13
